Goal: Communication & Community: Ask a question

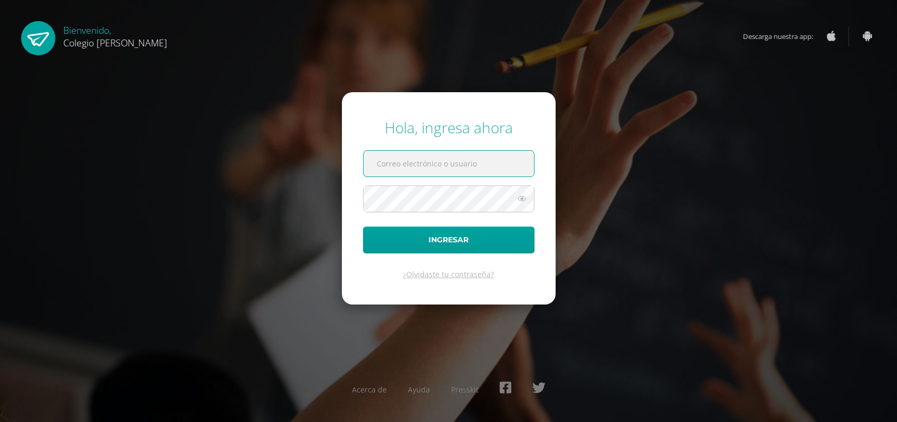
click at [483, 164] on input "text" at bounding box center [448, 164] width 170 height 26
type input "sandrahernandez@osoriosandoval.edu.gt"
click at [363, 227] on button "Ingresar" at bounding box center [448, 240] width 171 height 27
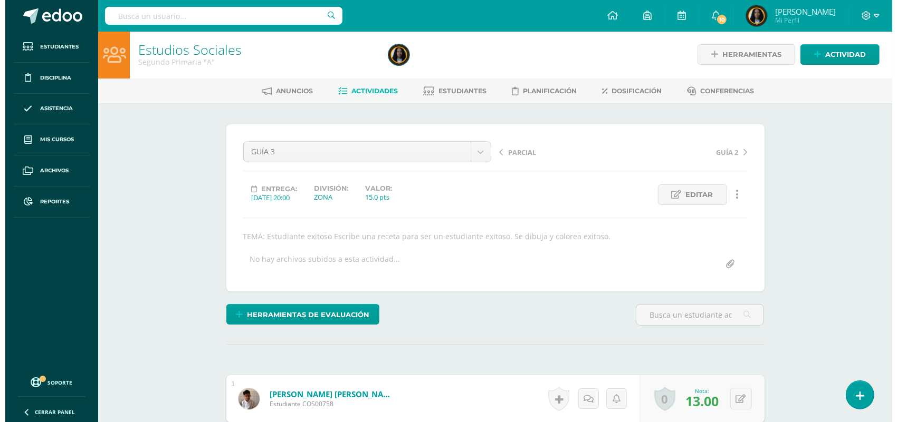
scroll to position [2, 0]
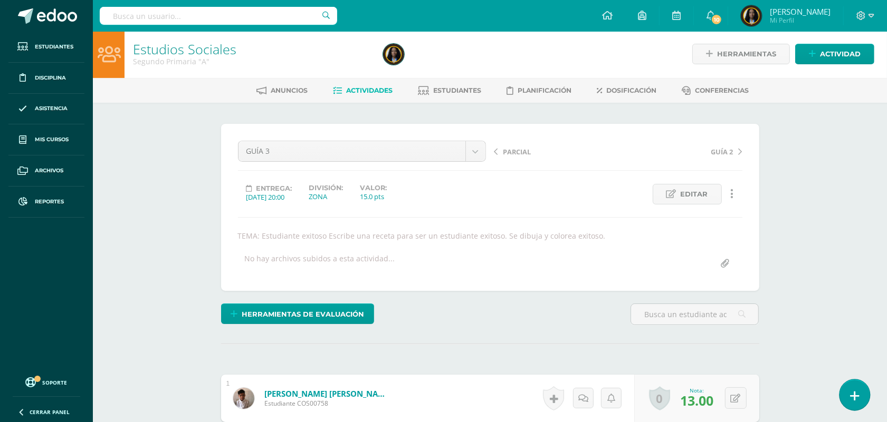
click at [848, 390] on link at bounding box center [854, 395] width 30 height 31
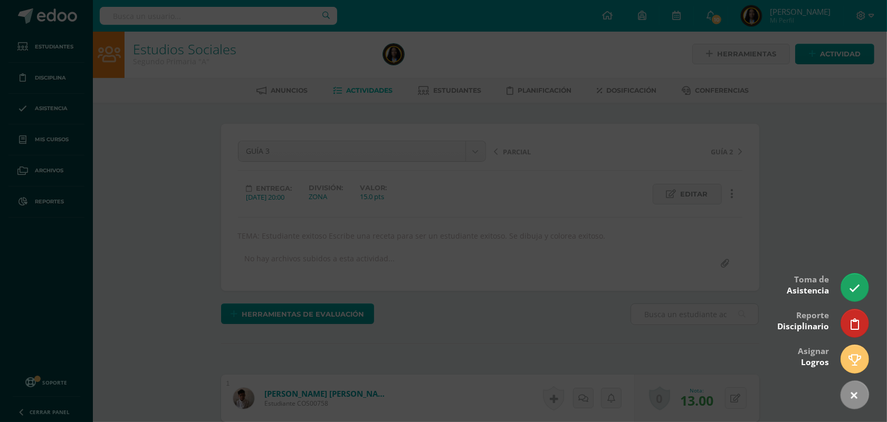
click at [839, 280] on div at bounding box center [443, 211] width 887 height 422
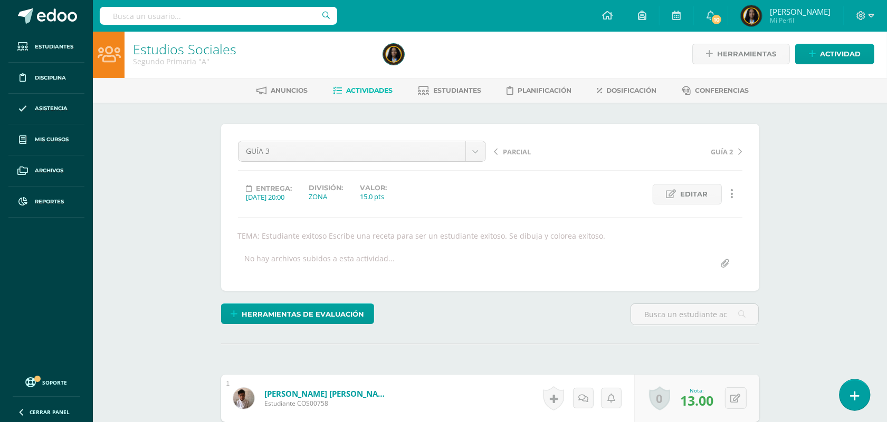
click at [859, 400] on link at bounding box center [854, 395] width 30 height 31
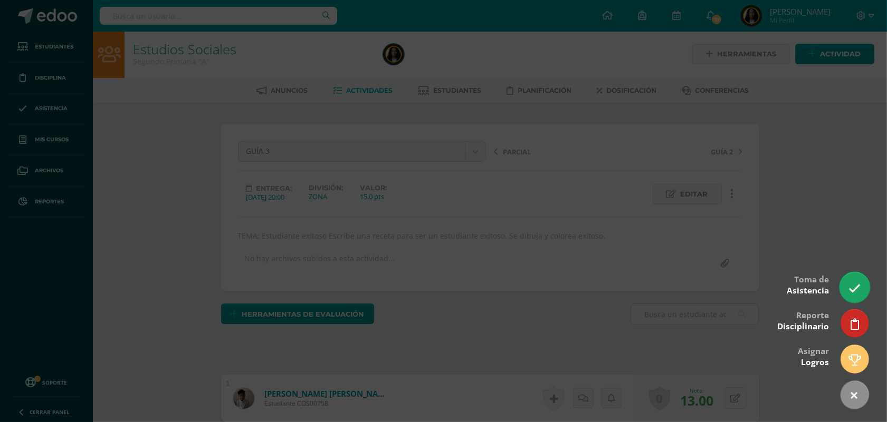
click at [856, 290] on icon at bounding box center [854, 289] width 12 height 12
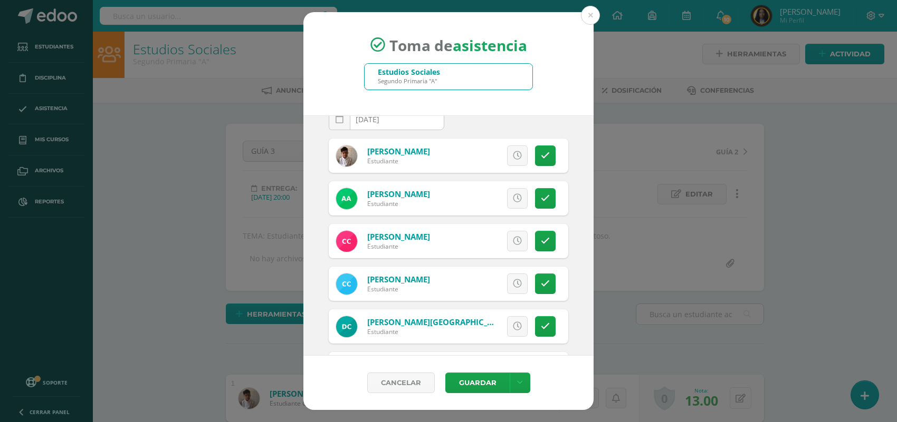
scroll to position [27, 0]
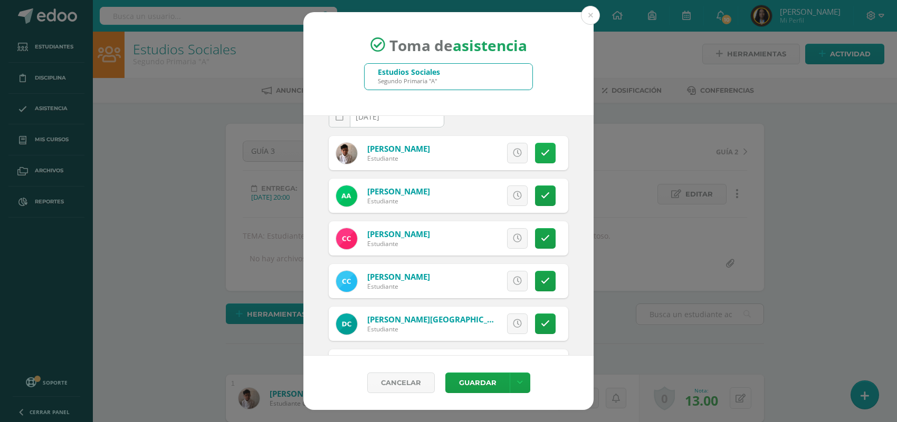
click at [541, 153] on icon at bounding box center [545, 153] width 9 height 9
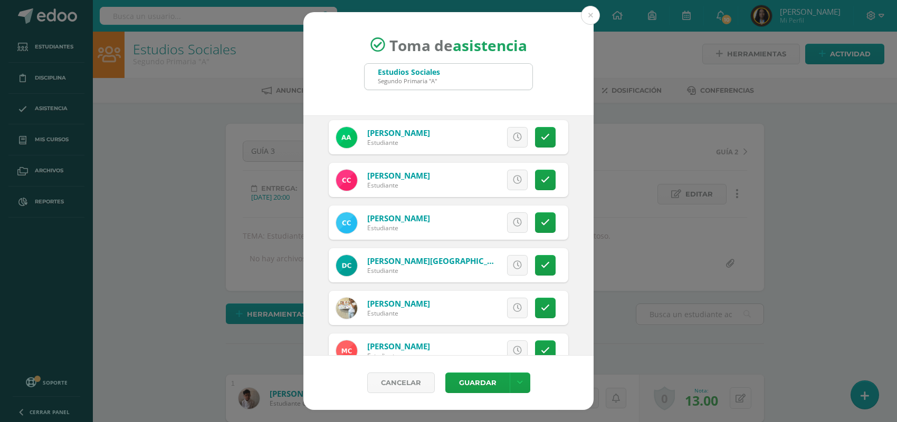
scroll to position [113, 0]
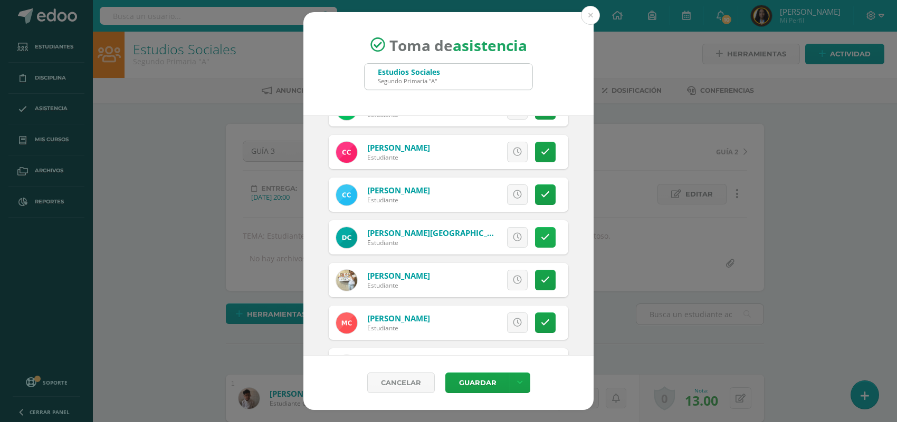
click at [535, 238] on link at bounding box center [545, 237] width 21 height 21
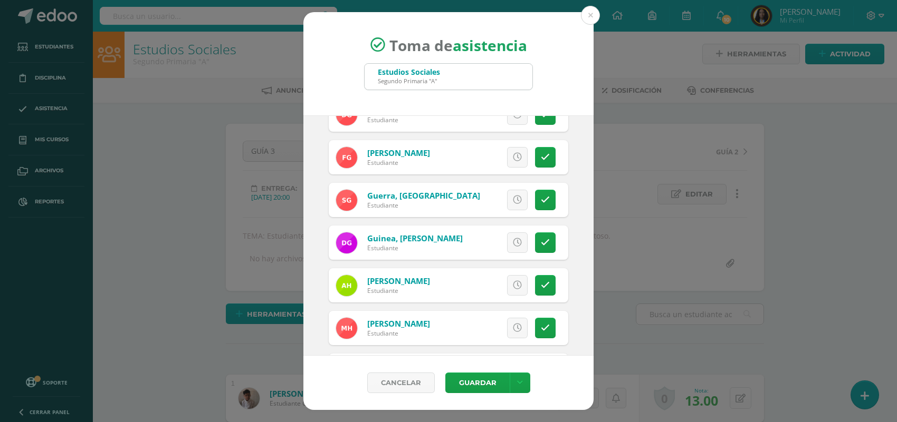
scroll to position [382, 0]
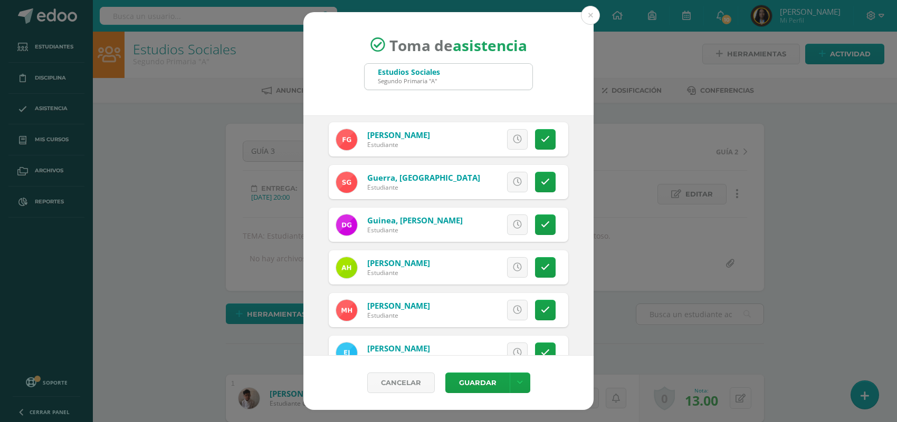
click at [529, 237] on div "Excusa Detalles sobre excusa: Añadir excusa a todas las inasistencias del día C…" at bounding box center [492, 225] width 152 height 34
click at [541, 224] on icon at bounding box center [545, 224] width 9 height 9
click at [499, 223] on span "Excusa" at bounding box center [499, 225] width 29 height 20
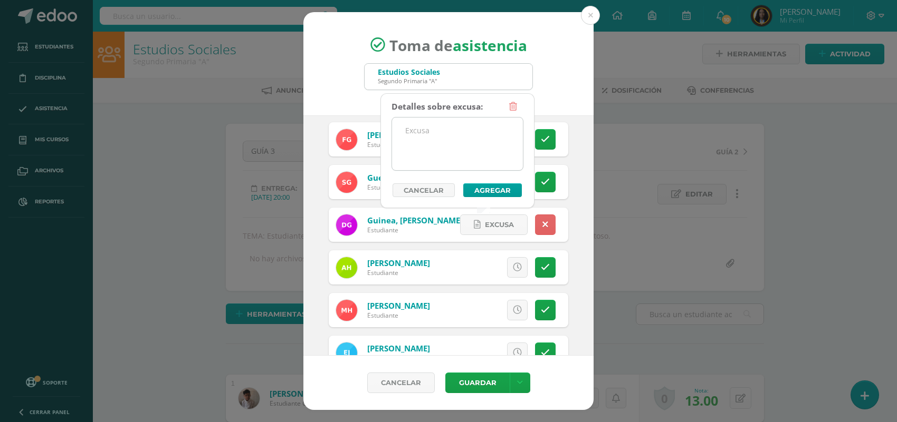
click at [478, 151] on textarea at bounding box center [457, 144] width 131 height 53
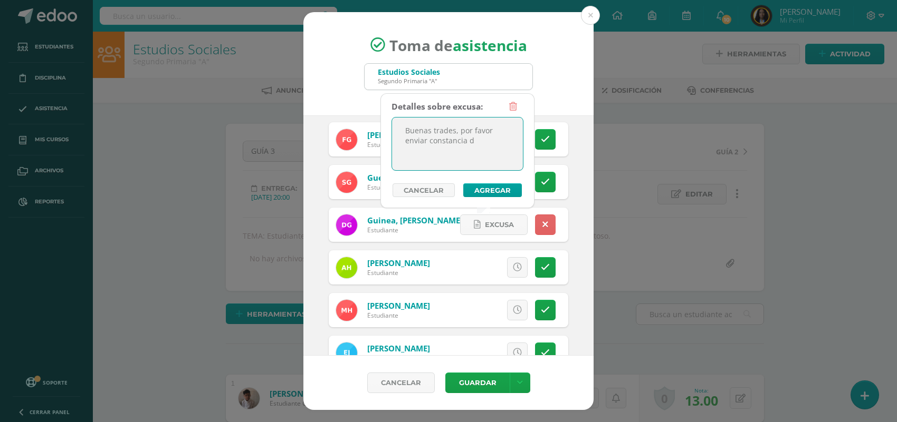
click at [441, 130] on textarea "Buenas trades, por favor enviar constancia d" at bounding box center [457, 144] width 131 height 53
click at [506, 141] on textarea "Buenas tardes, por favor enviar constancia d" at bounding box center [457, 144] width 131 height 53
type textarea "Buenas tardes, por favor enviar constancia donde justifique su ausencia, gracia…"
click at [494, 188] on button "Agregar" at bounding box center [492, 191] width 59 height 14
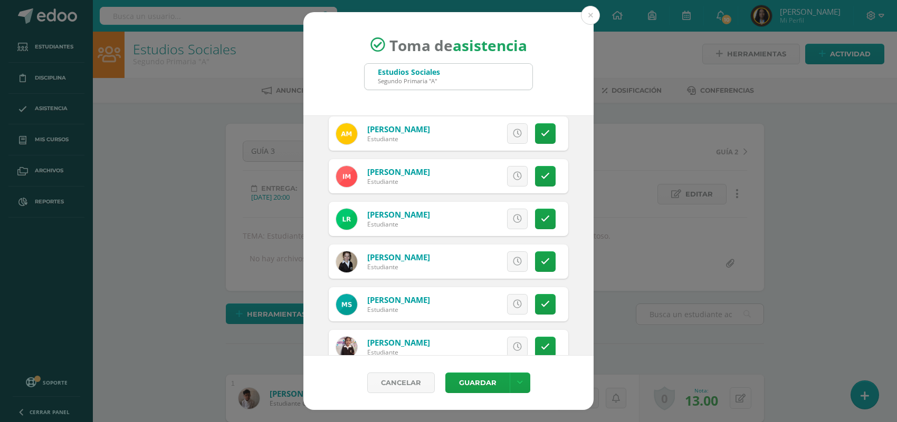
scroll to position [884, 0]
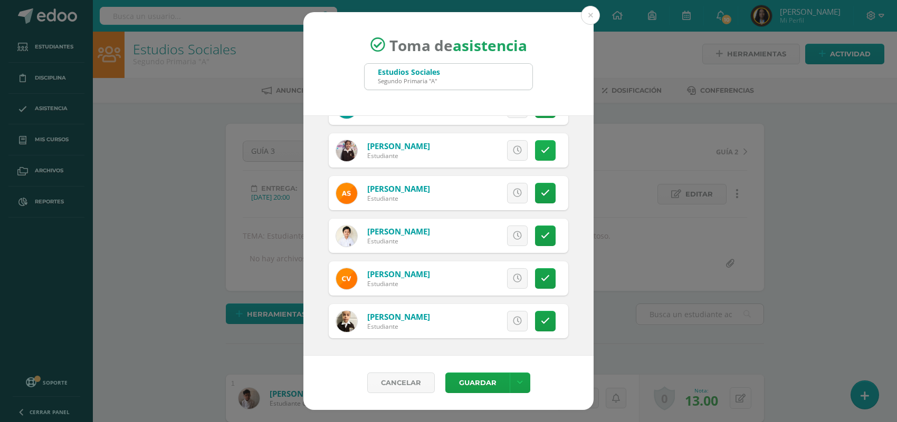
click at [541, 155] on icon at bounding box center [545, 150] width 9 height 9
click at [485, 152] on span "Excusa" at bounding box center [499, 151] width 29 height 20
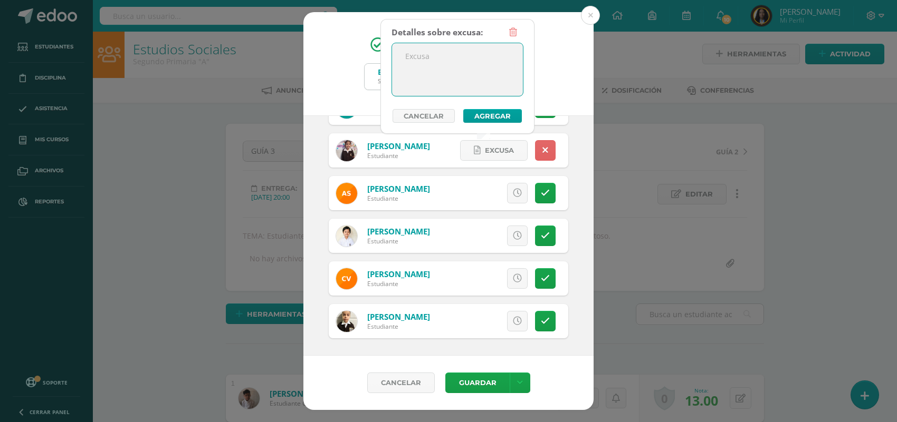
click at [449, 74] on textarea at bounding box center [457, 69] width 131 height 53
paste textarea "Buenas tardes, por favor enviar constancia donde justifique su ausencia, gracia…"
type textarea "Buenas tardes, por favor enviar constancia donde justifique su ausencia, gracia…"
click at [485, 112] on button "Agregar" at bounding box center [492, 116] width 59 height 14
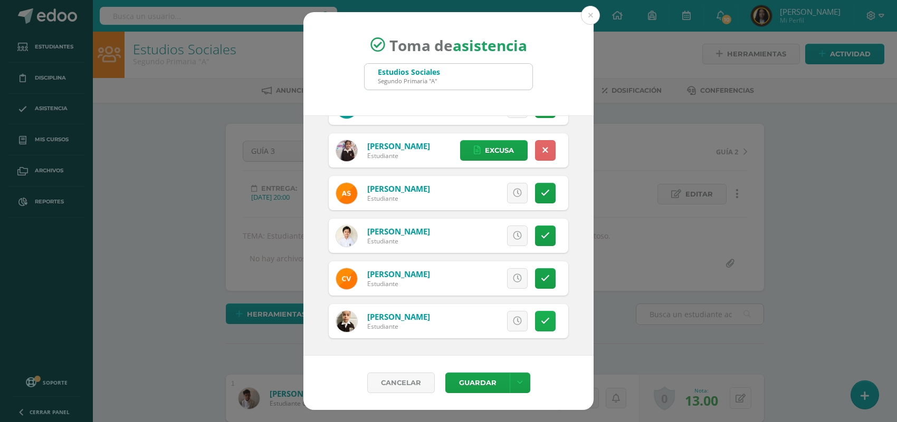
click at [535, 331] on link at bounding box center [545, 321] width 21 height 21
click at [485, 321] on span "Excusa" at bounding box center [499, 322] width 29 height 20
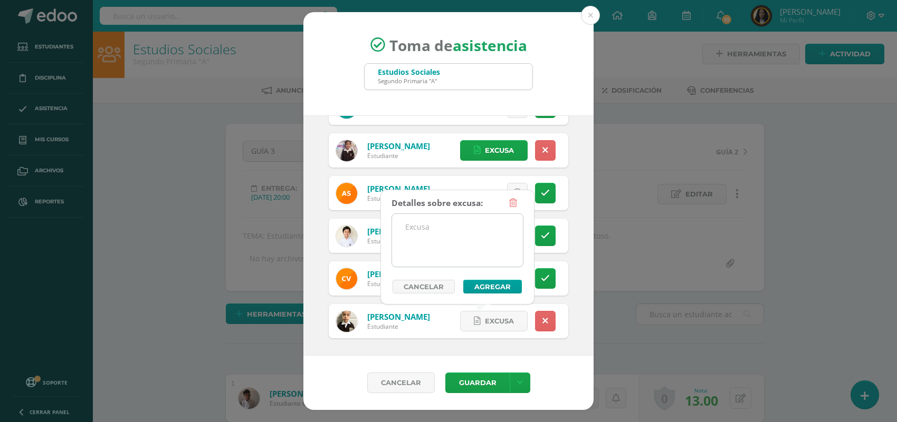
click at [459, 233] on textarea at bounding box center [457, 240] width 131 height 53
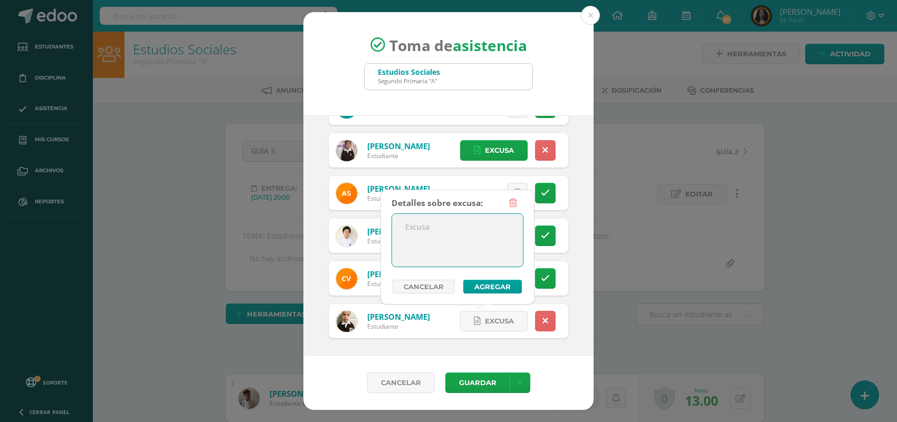
paste textarea "Buenas tardes, por favor enviar constancia donde justifique su ausencia, gracia…"
type textarea "Buenas tardes, por favor enviar constancia donde justifique su ausencia, gracia…"
click at [502, 284] on button "Agregar" at bounding box center [492, 287] width 59 height 14
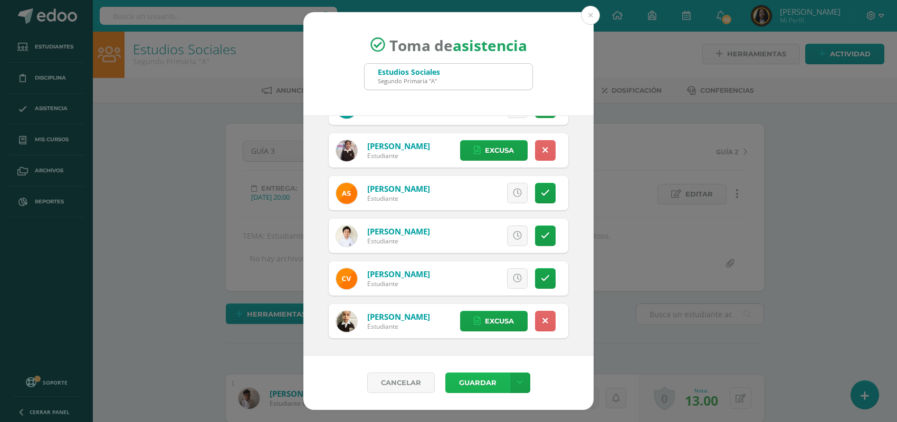
click at [476, 387] on button "Guardar" at bounding box center [477, 383] width 64 height 21
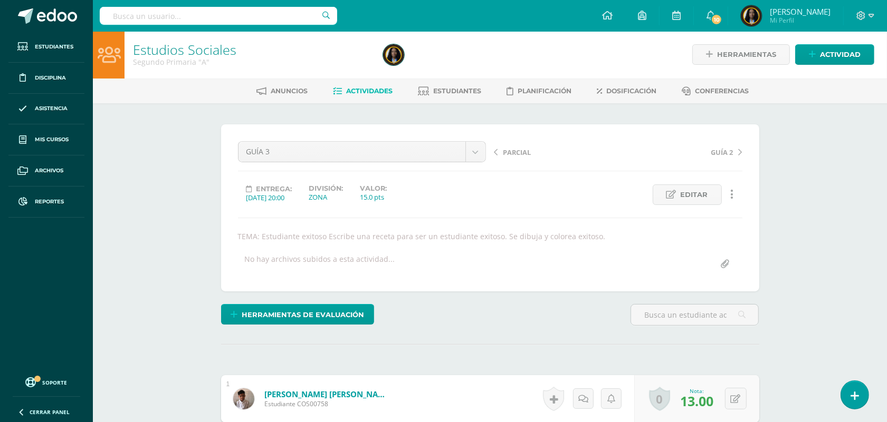
scroll to position [2, 0]
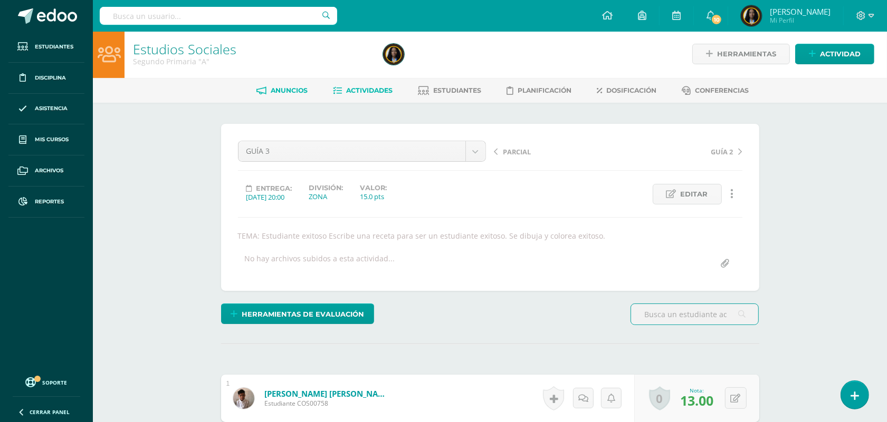
click at [291, 90] on span "Anuncios" at bounding box center [289, 91] width 37 height 8
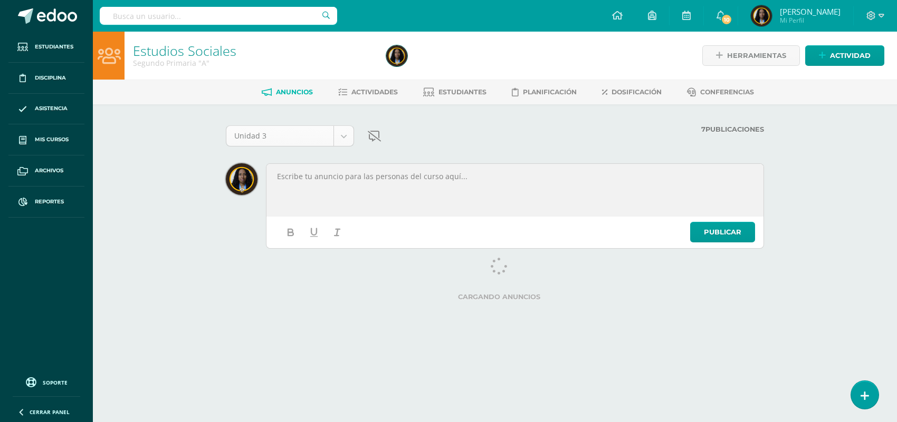
click at [339, 141] on body "Estudiantes Disciplina Asistencia Mis cursos Archivos Reportes Soporte Ayuda Re…" at bounding box center [448, 145] width 897 height 291
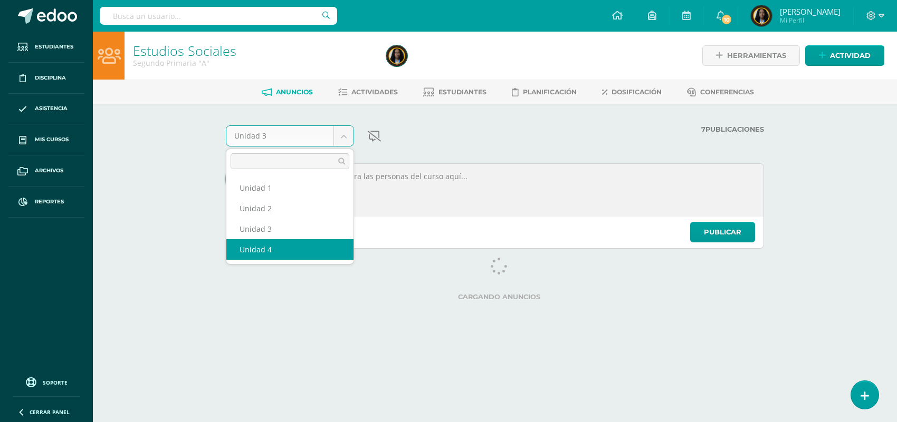
select select "Unidad 4"
